Goal: Task Accomplishment & Management: Manage account settings

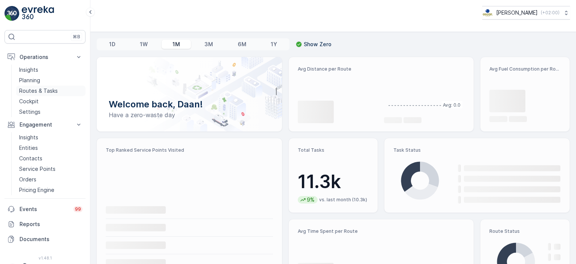
click at [36, 89] on p "Routes & Tasks" at bounding box center [38, 91] width 39 height 8
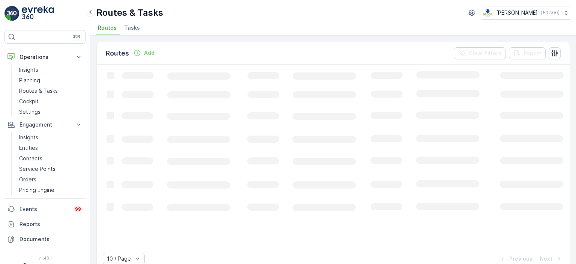
click at [127, 27] on span "Tasks" at bounding box center [132, 28] width 16 height 8
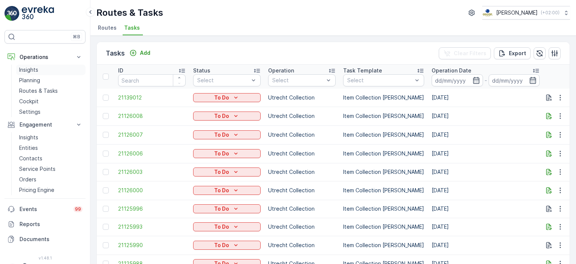
click at [27, 72] on p "Insights" at bounding box center [28, 70] width 19 height 8
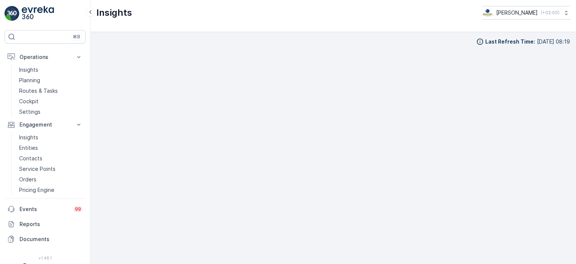
click at [131, 25] on div "Insights Oscar Circulair ( +02:00 )" at bounding box center [333, 16] width 486 height 32
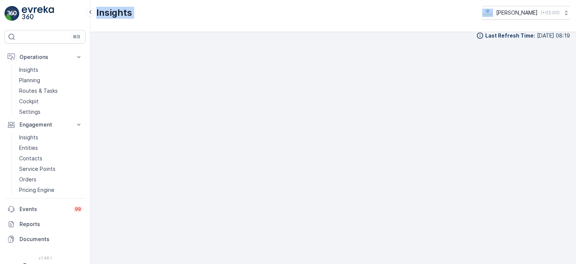
click at [169, 27] on div "Insights Oscar Circulair ( +02:00 )" at bounding box center [333, 16] width 486 height 32
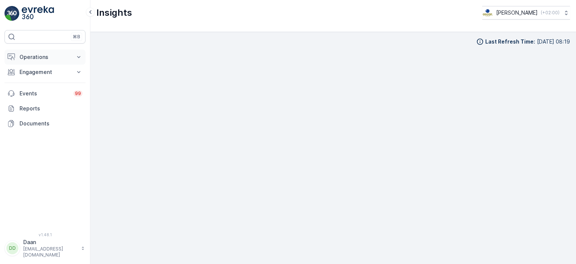
click at [57, 57] on p "Operations" at bounding box center [45, 57] width 51 height 8
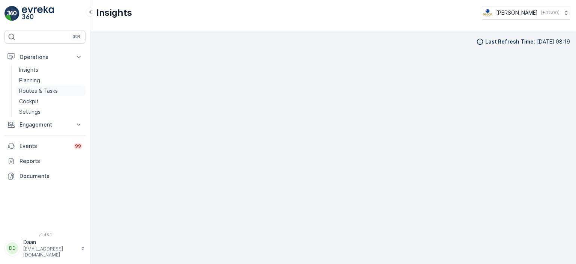
click at [48, 94] on p "Routes & Tasks" at bounding box center [38, 91] width 39 height 8
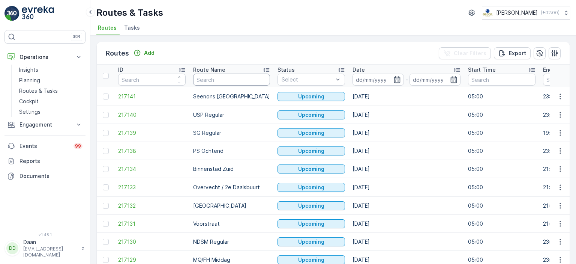
click at [240, 82] on input "text" at bounding box center [231, 80] width 77 height 12
type input "[PERSON_NAME]"
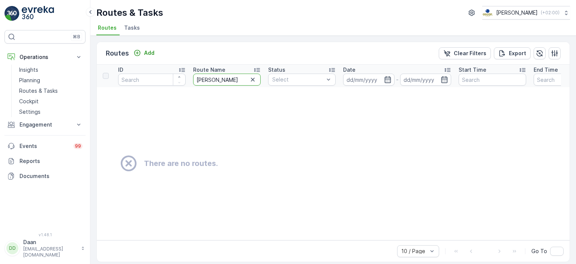
click at [240, 82] on input "[PERSON_NAME]" at bounding box center [227, 80] width 68 height 12
type input "kanale"
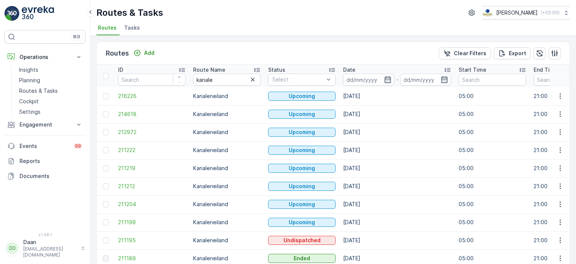
scroll to position [34, 0]
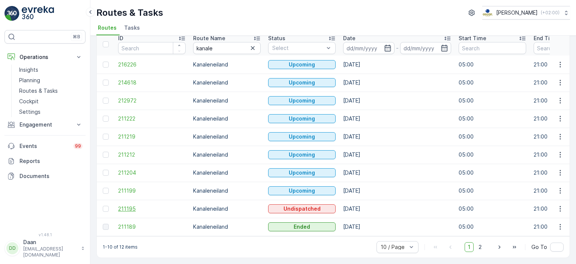
click at [123, 205] on span "211195" at bounding box center [152, 209] width 68 height 8
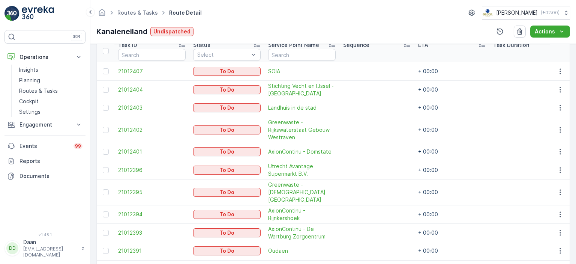
scroll to position [206, 0]
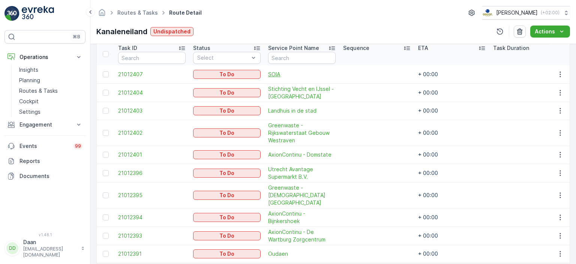
click at [278, 72] on span "SOIA" at bounding box center [302, 75] width 68 height 8
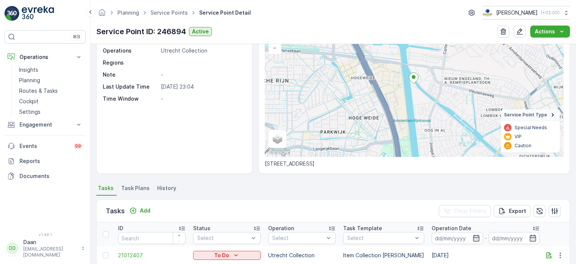
scroll to position [7, 0]
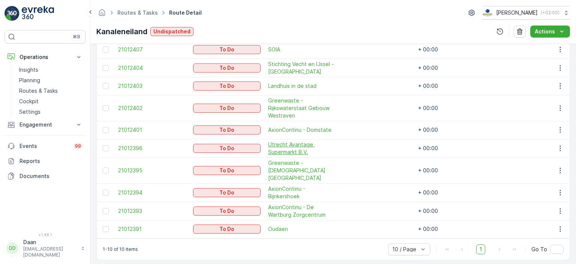
scroll to position [228, 0]
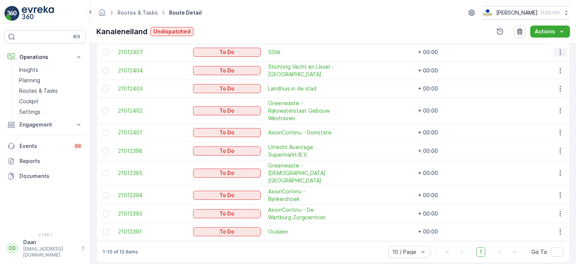
click at [557, 49] on icon "button" at bounding box center [561, 52] width 8 height 8
click at [546, 65] on span "See More Details" at bounding box center [545, 63] width 44 height 8
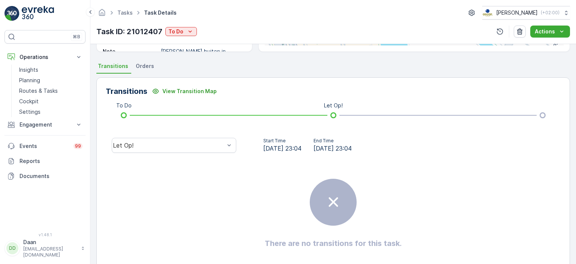
scroll to position [149, 0]
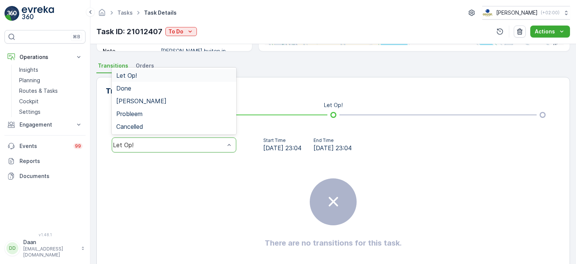
click at [225, 152] on div "Let Op!" at bounding box center [174, 144] width 125 height 15
click at [274, 131] on div "Transitions View Transition Map To Do Let Op! 5 results available. Use Up and D…" at bounding box center [333, 177] width 474 height 200
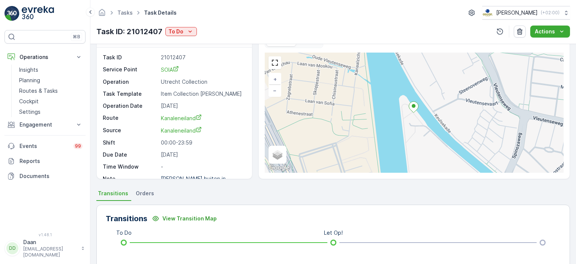
scroll to position [9, 0]
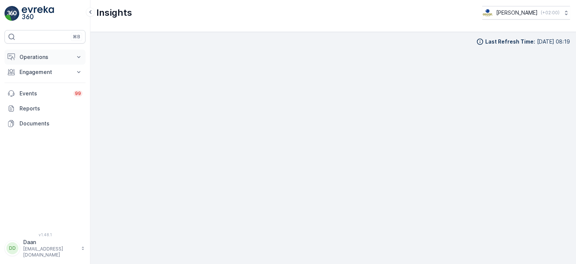
click at [43, 62] on button "Operations" at bounding box center [45, 57] width 81 height 15
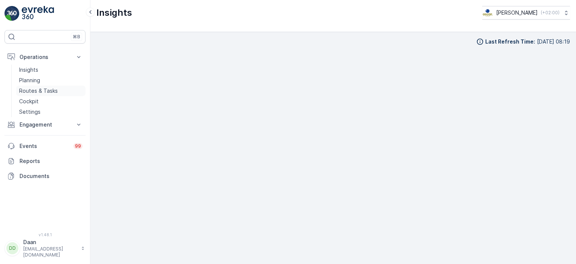
click at [43, 90] on p "Routes & Tasks" at bounding box center [38, 91] width 39 height 8
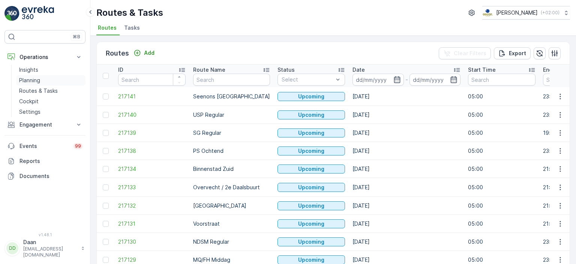
click at [35, 83] on p "Planning" at bounding box center [29, 81] width 21 height 8
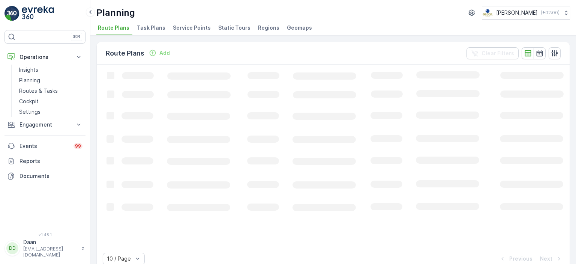
click at [147, 30] on span "Task Plans" at bounding box center [151, 28] width 29 height 8
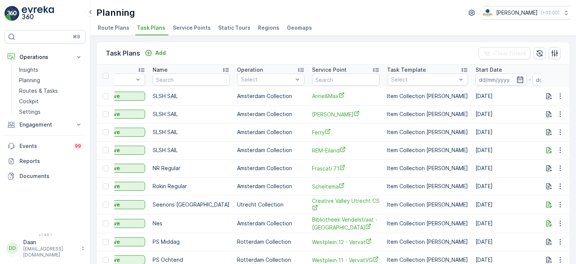
scroll to position [0, 116]
click at [318, 80] on input "text" at bounding box center [346, 80] width 68 height 12
type input "Keuken"
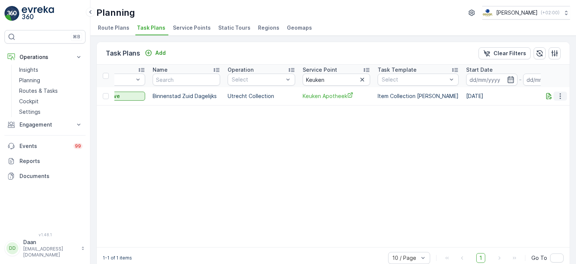
click at [557, 94] on icon "button" at bounding box center [561, 96] width 8 height 8
click at [554, 120] on span "Edit Task Plan" at bounding box center [547, 117] width 35 height 8
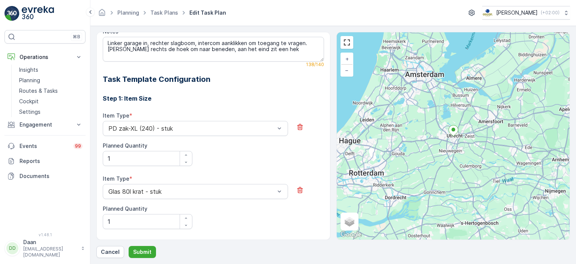
scroll to position [247, 0]
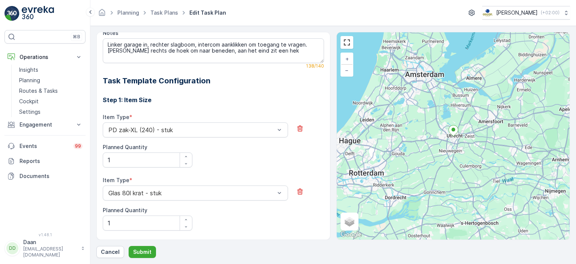
click at [270, 197] on div "Item Type * Glas 80l krat - stuk Planned Quantity 1" at bounding box center [213, 203] width 221 height 54
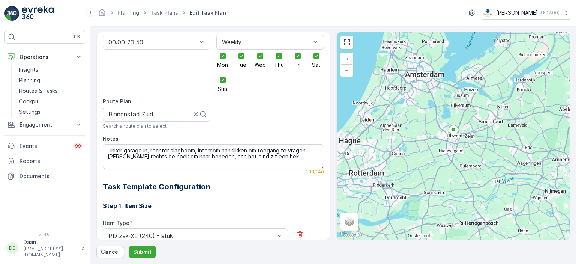
scroll to position [127, 0]
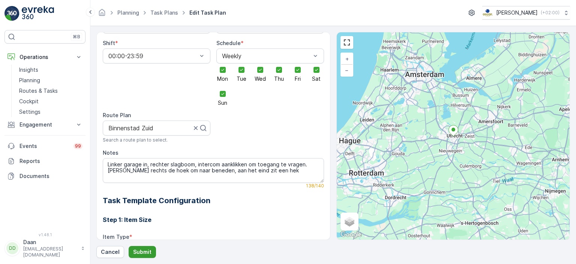
click at [148, 253] on p "Submit" at bounding box center [142, 252] width 18 height 8
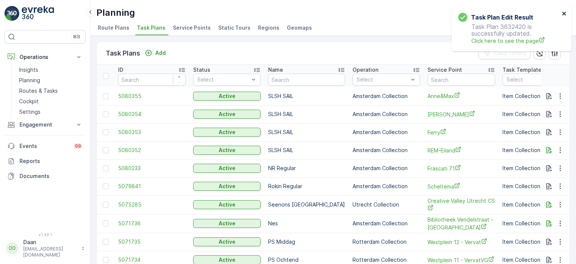
click at [564, 14] on icon "close" at bounding box center [564, 14] width 4 height 4
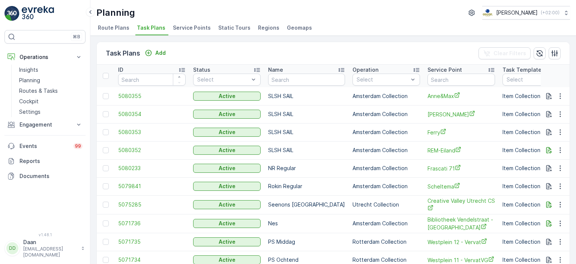
click at [339, 36] on div "Task Plans Add Clear Filters ID Status Select Name Operation Select Service Poi…" at bounding box center [333, 150] width 486 height 228
